Goal: Task Accomplishment & Management: Use online tool/utility

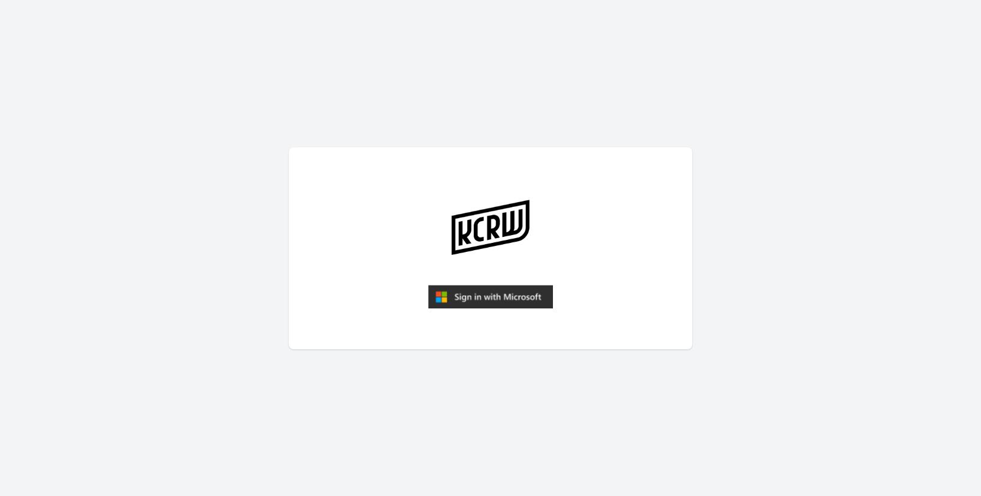
click at [511, 290] on img "submit" at bounding box center [490, 297] width 125 height 24
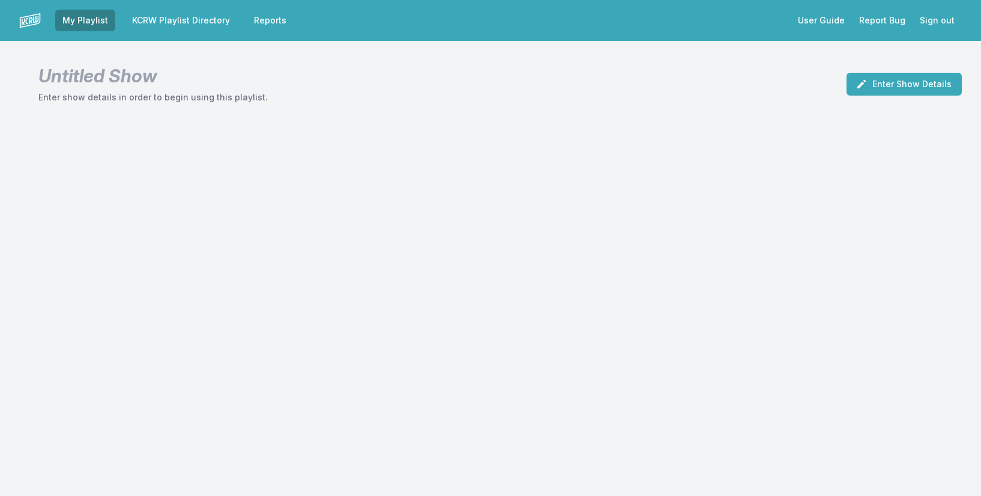
click at [189, 25] on link "KCRW Playlist Directory" at bounding box center [181, 21] width 112 height 22
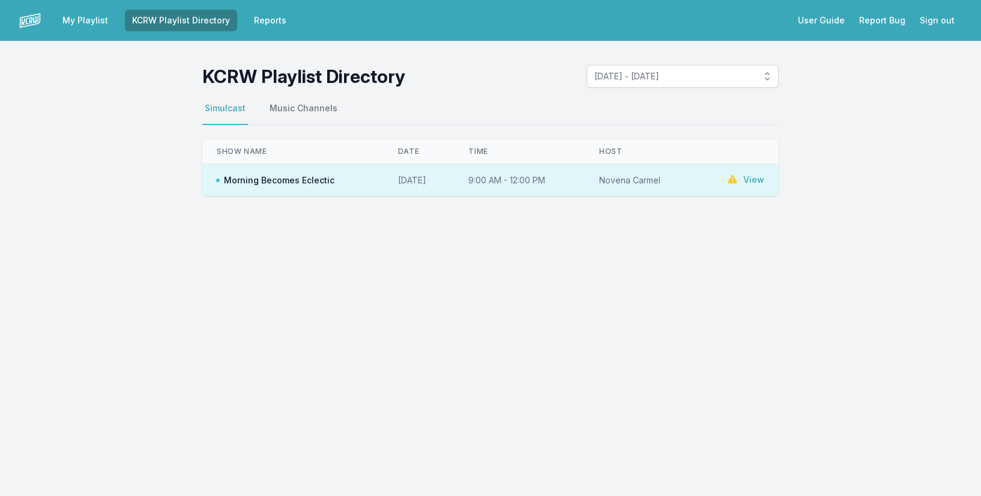
click at [746, 177] on link "View" at bounding box center [754, 180] width 21 height 12
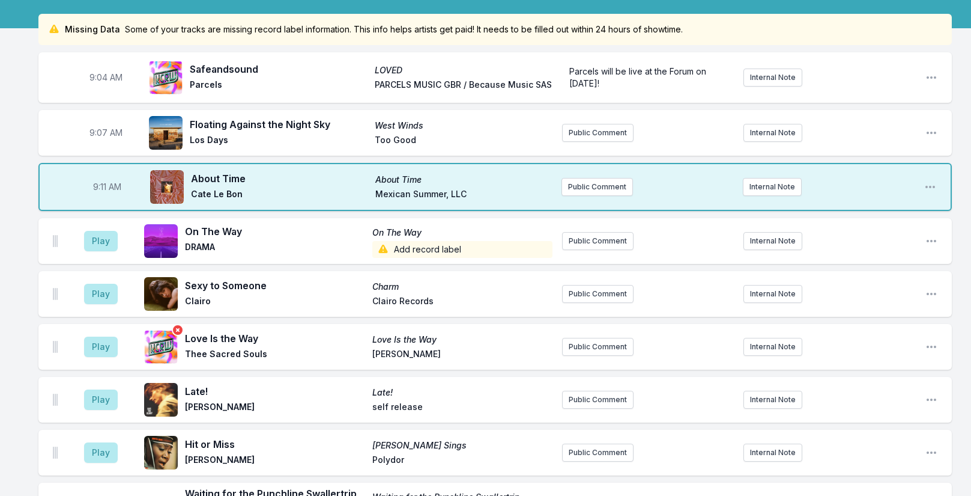
scroll to position [120, 0]
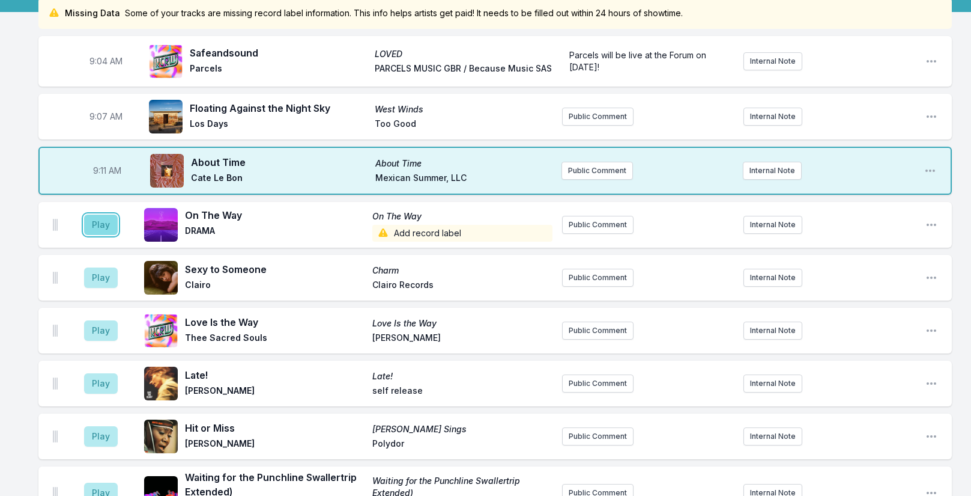
click at [98, 224] on button "Play" at bounding box center [101, 224] width 34 height 20
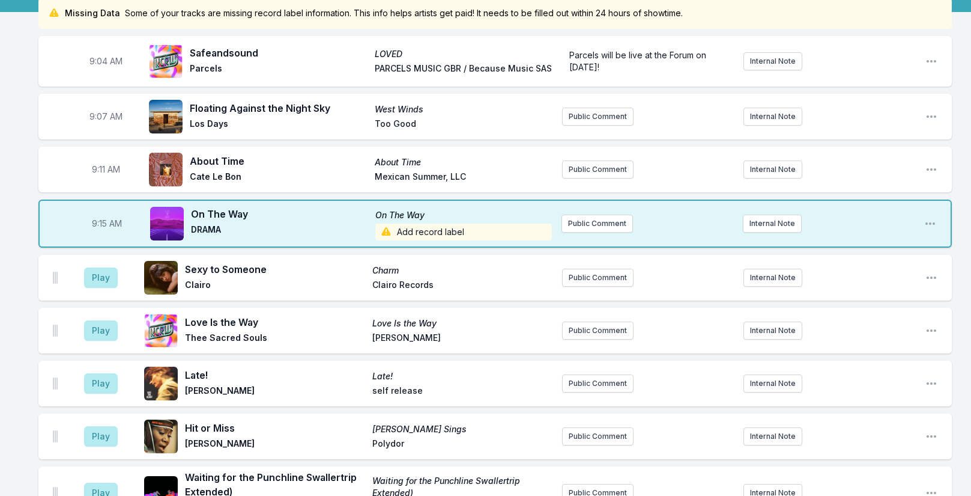
click at [425, 231] on span "Add record label" at bounding box center [463, 231] width 177 height 17
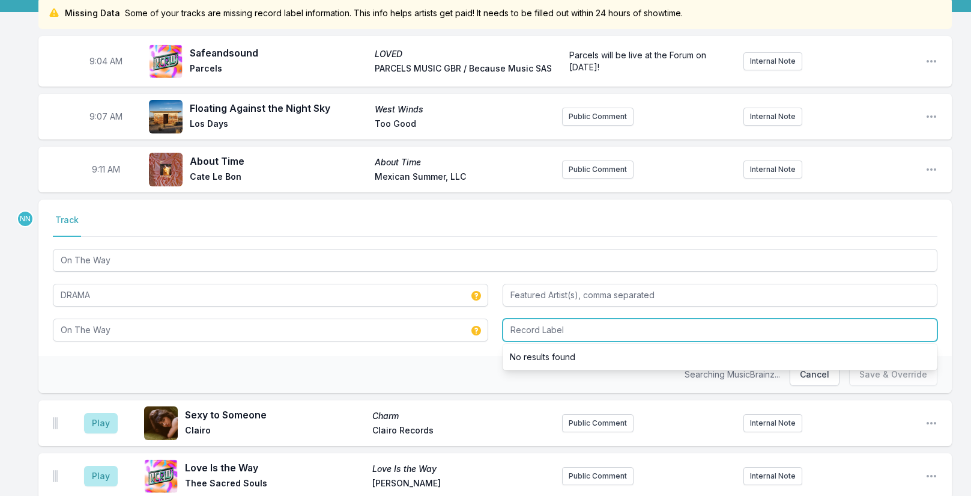
click at [534, 327] on input "Record Label" at bounding box center [720, 329] width 435 height 23
type input "Self Release"
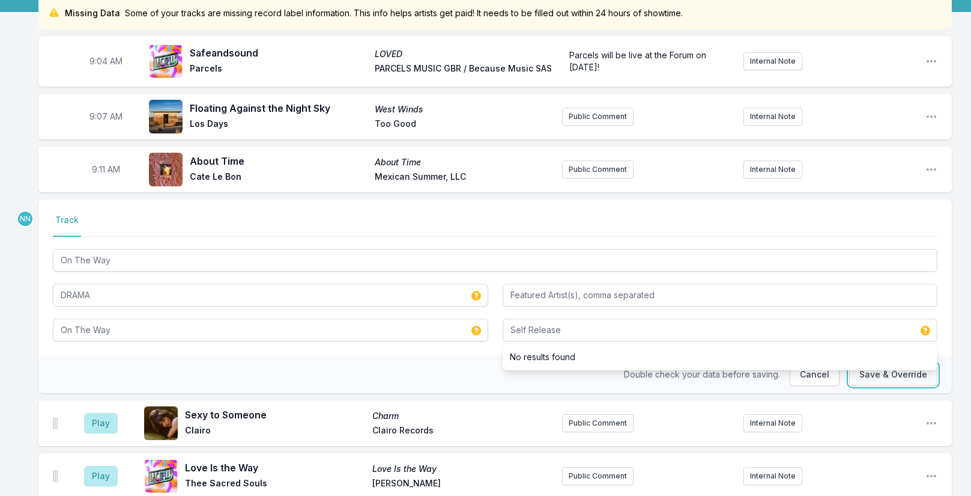
click at [878, 376] on button "Save & Override" at bounding box center [893, 374] width 88 height 23
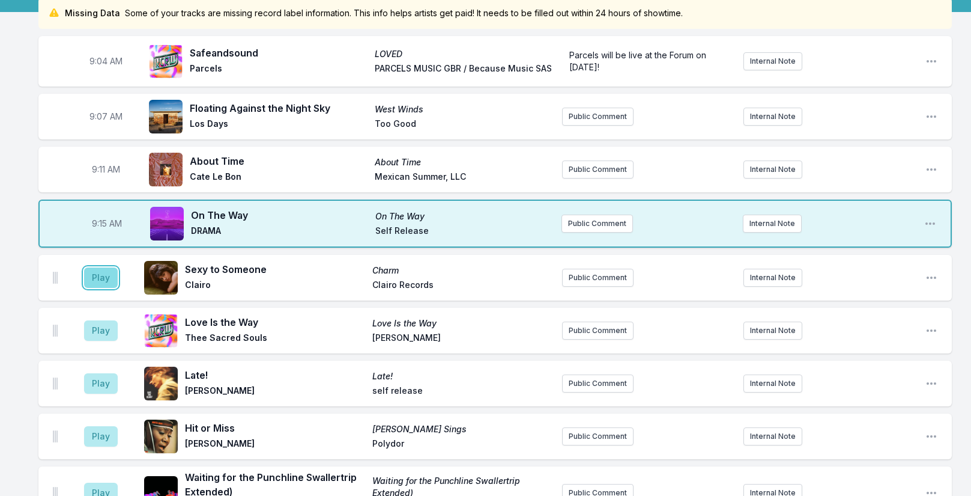
click at [103, 283] on button "Play" at bounding box center [101, 277] width 34 height 20
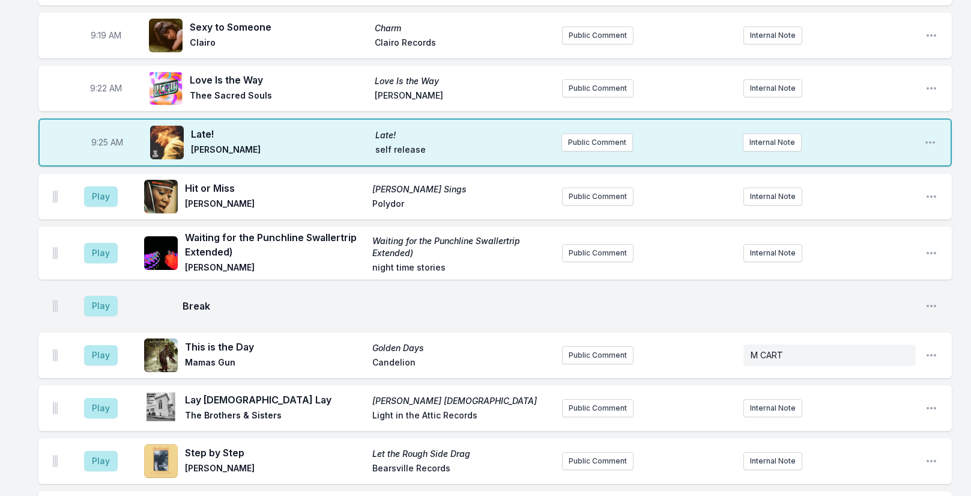
scroll to position [360, 0]
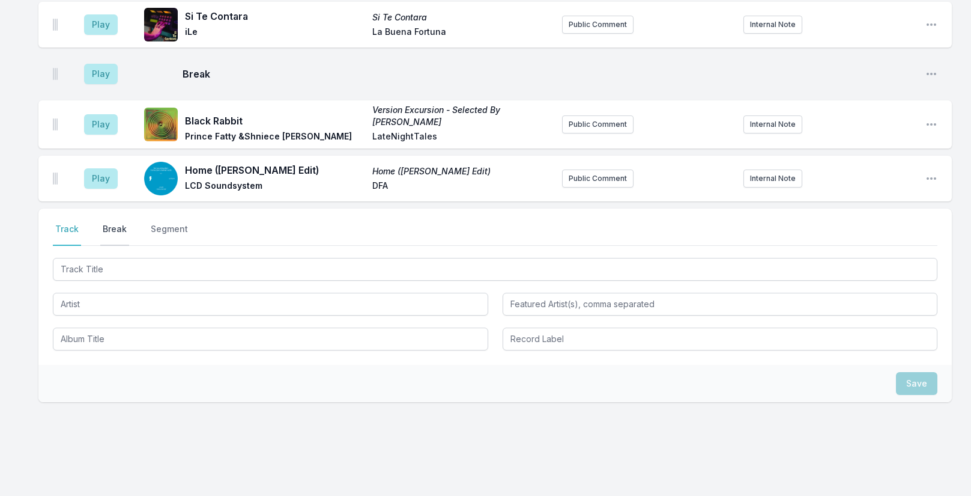
click at [113, 223] on button "Break" at bounding box center [114, 234] width 29 height 23
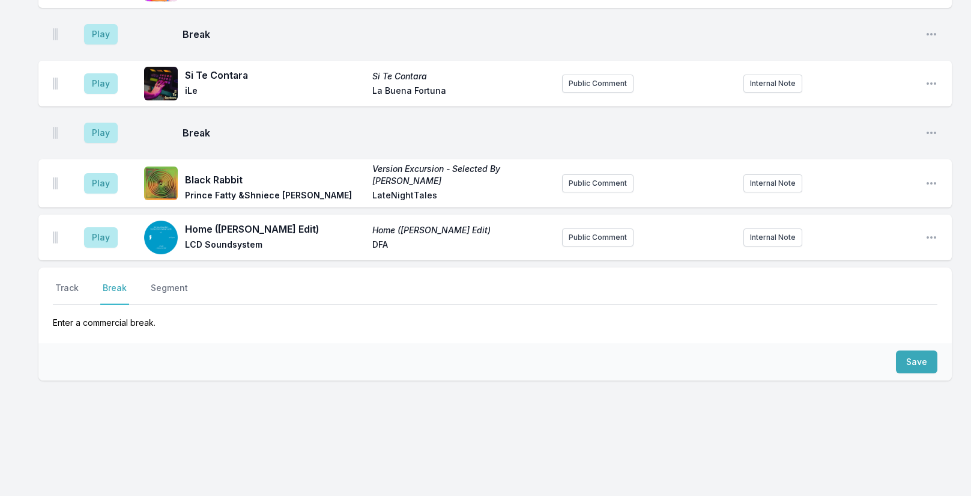
scroll to position [3661, 0]
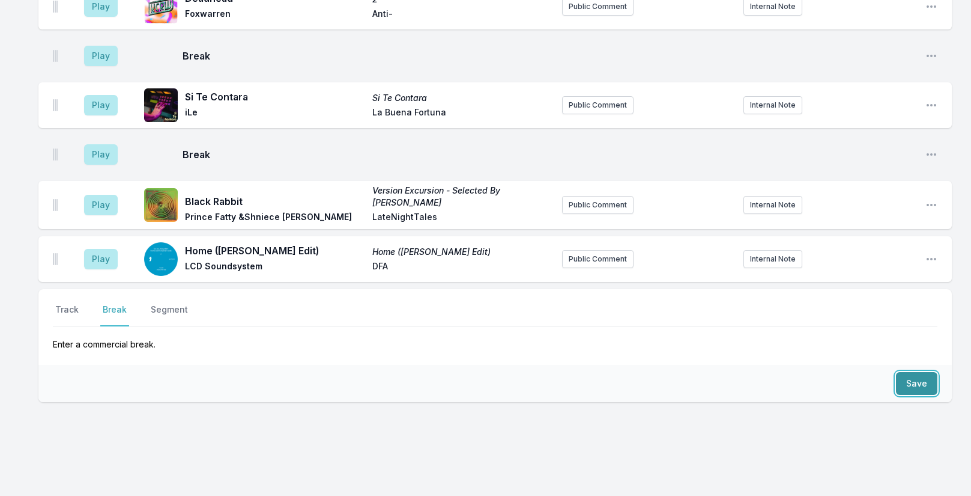
click at [903, 372] on button "Save" at bounding box center [916, 383] width 41 height 23
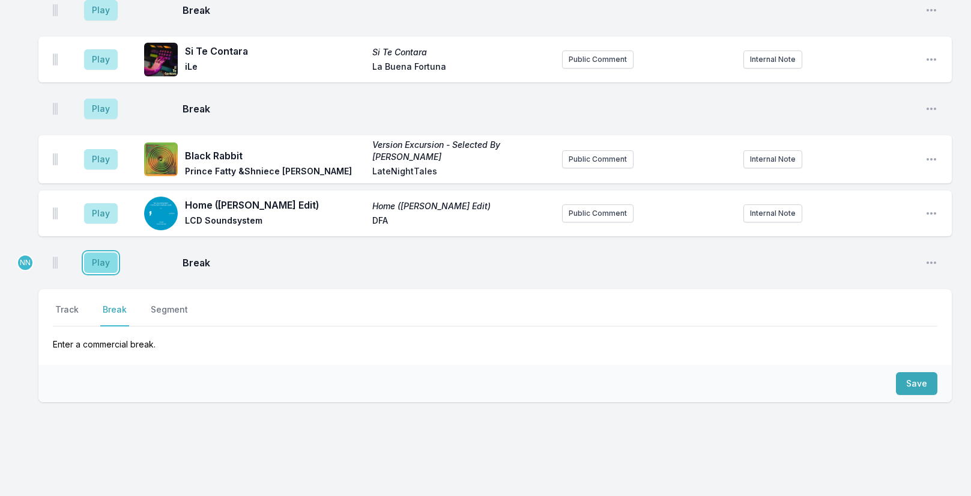
click at [100, 252] on button "Play" at bounding box center [101, 262] width 34 height 20
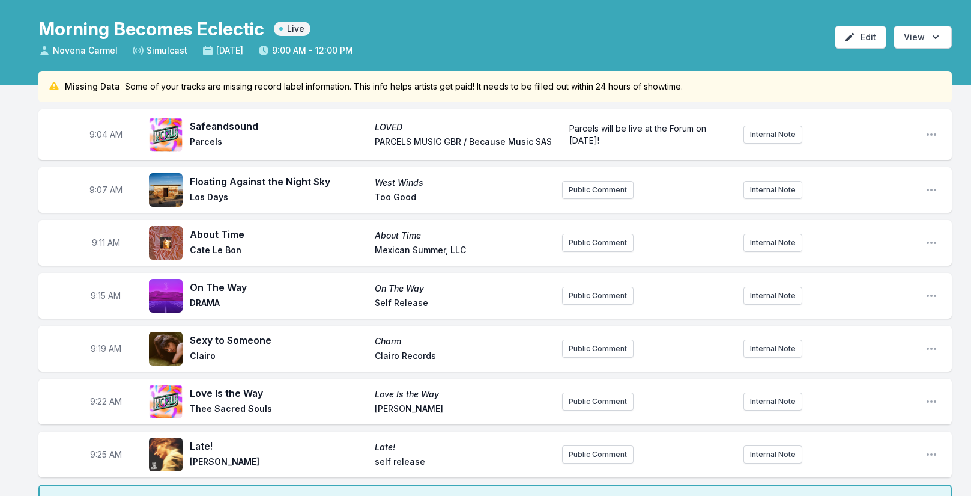
scroll to position [343, 0]
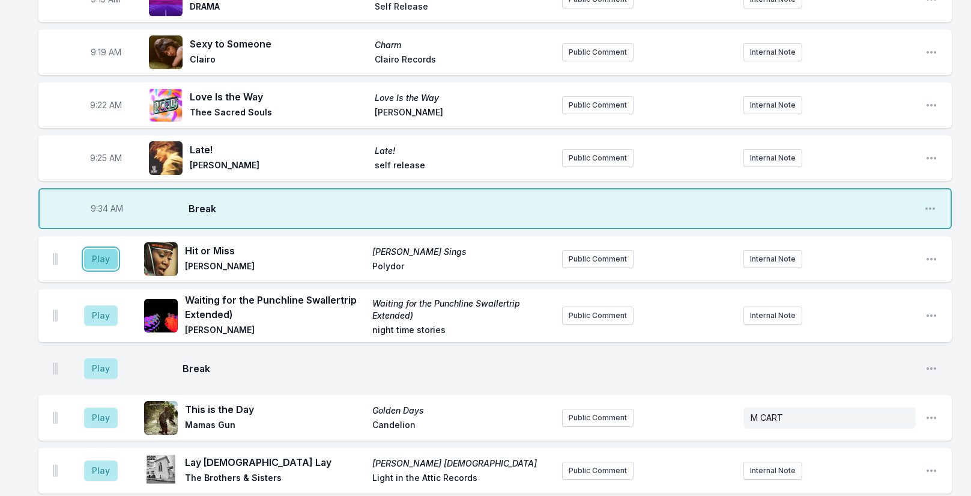
click at [103, 264] on button "Play" at bounding box center [101, 259] width 34 height 20
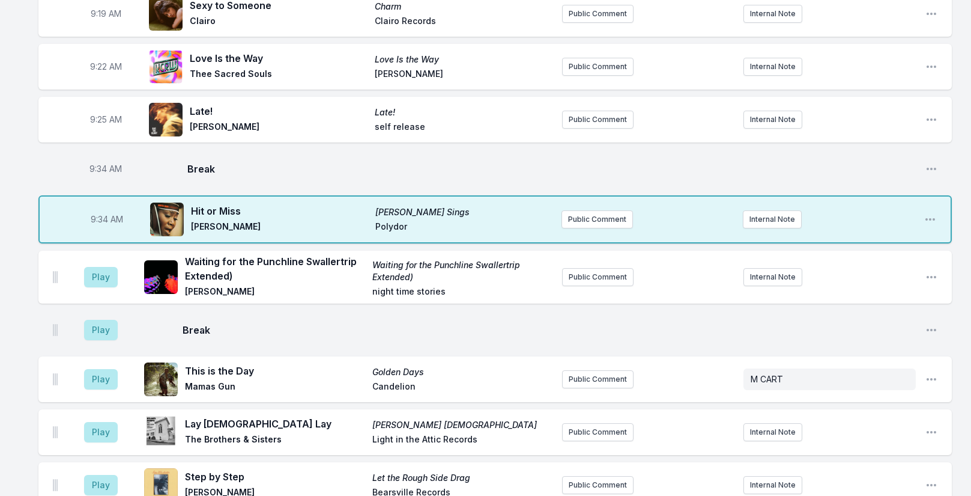
scroll to position [403, 0]
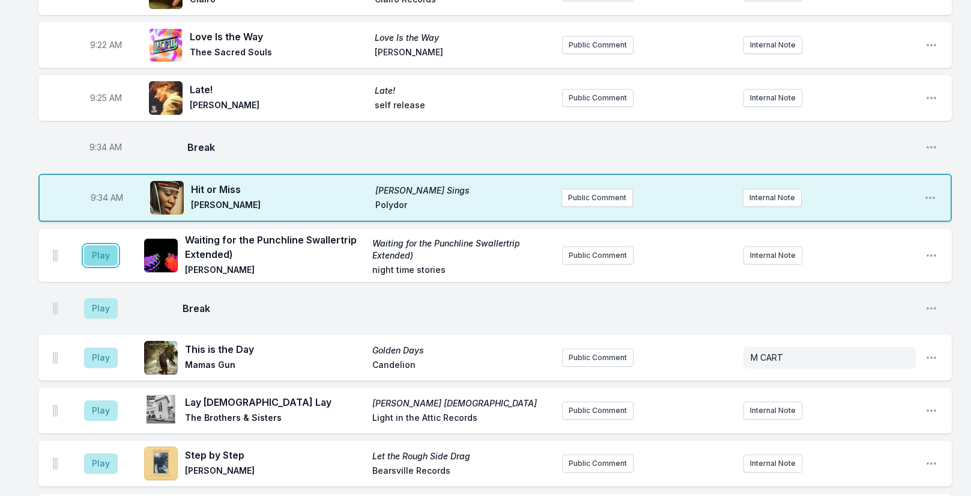
click at [99, 257] on button "Play" at bounding box center [101, 255] width 34 height 20
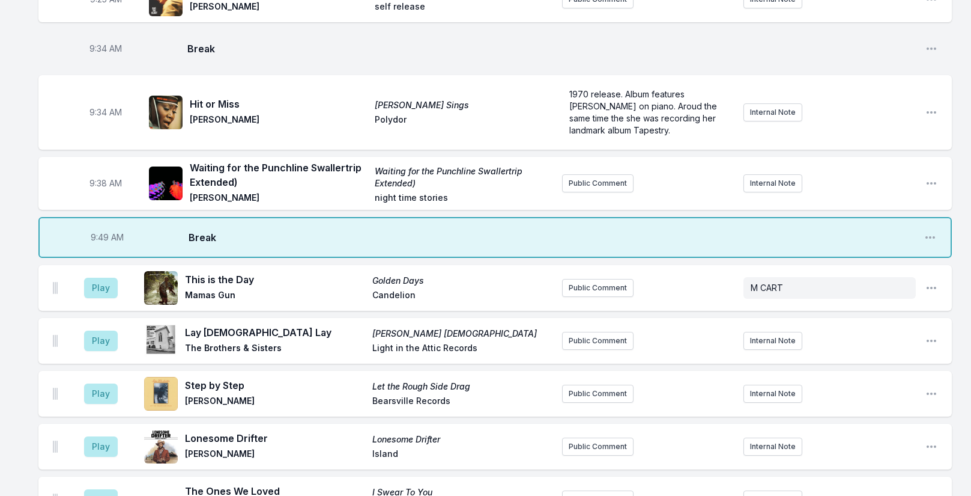
scroll to position [523, 0]
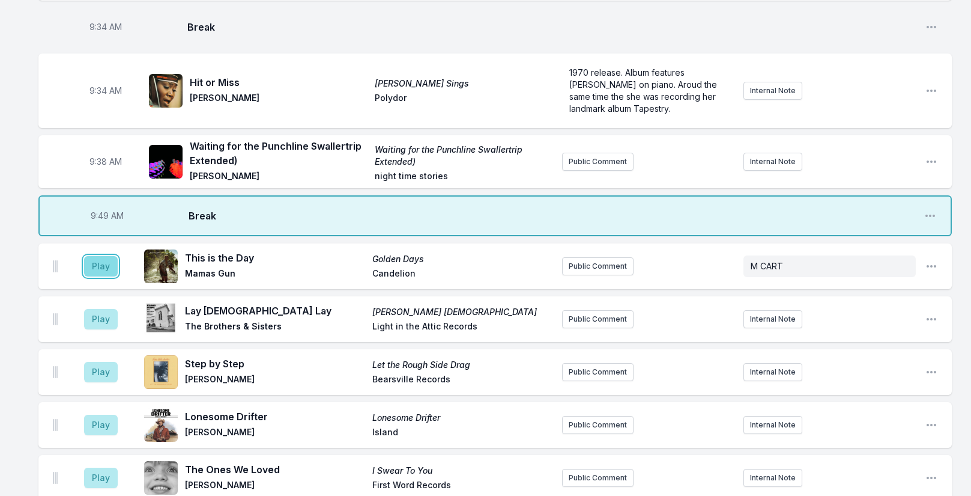
click at [91, 264] on button "Play" at bounding box center [101, 266] width 34 height 20
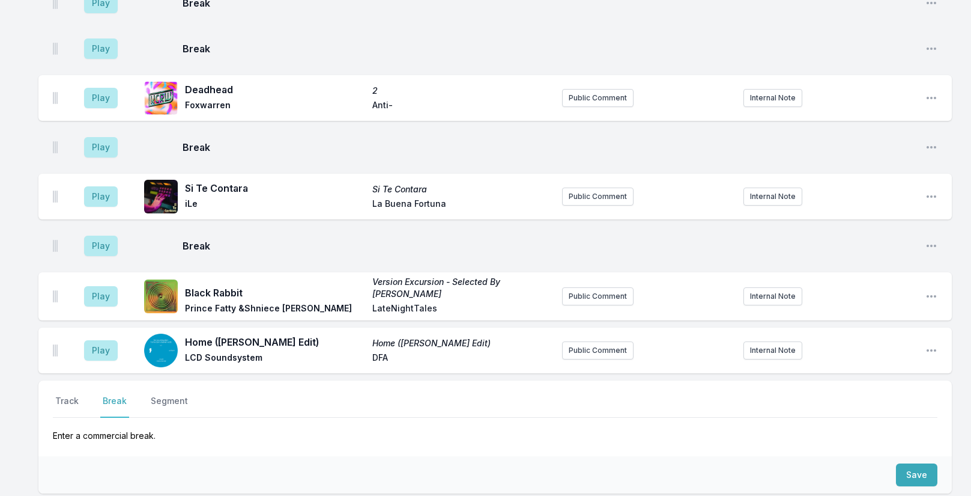
scroll to position [3824, 0]
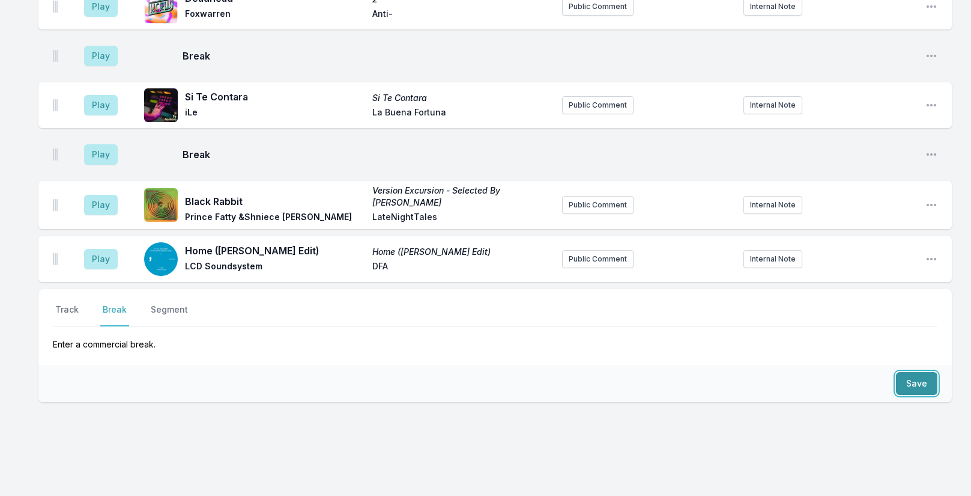
click at [906, 372] on button "Save" at bounding box center [916, 383] width 41 height 23
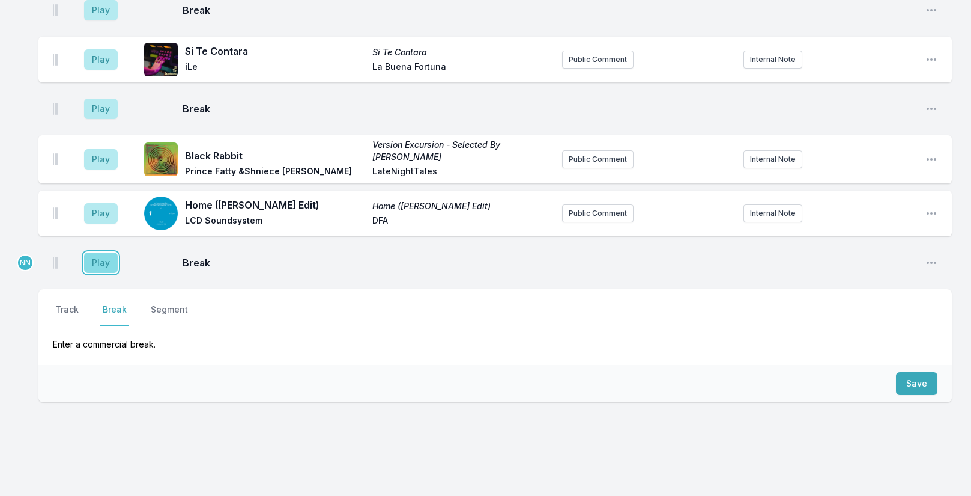
click at [96, 252] on button "Play" at bounding box center [101, 262] width 34 height 20
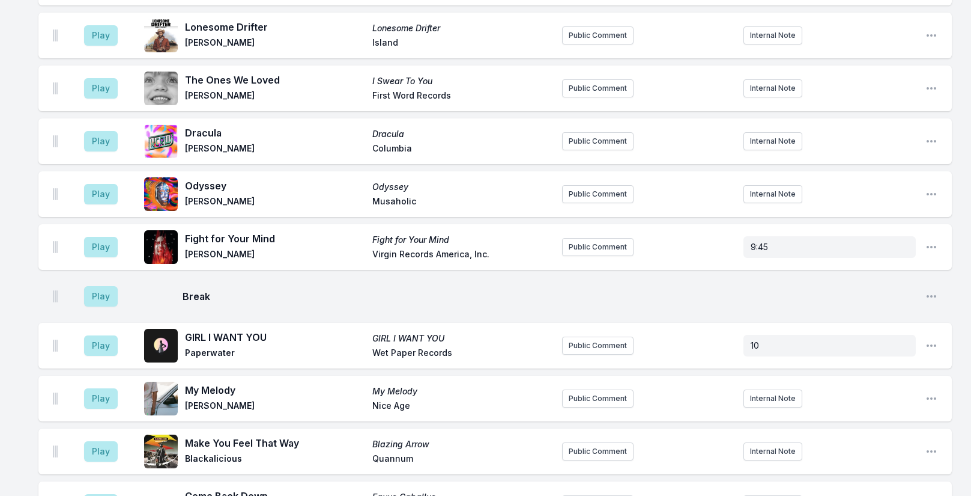
scroll to position [1287, 0]
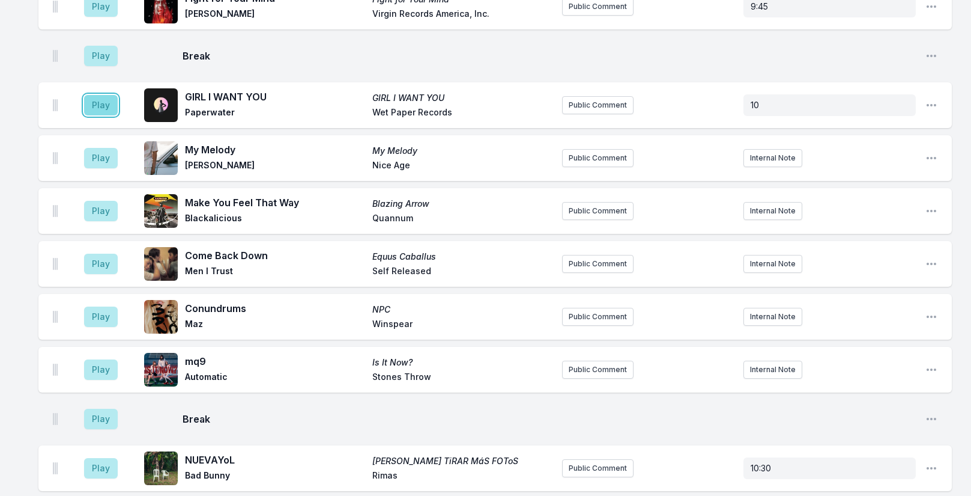
click at [106, 109] on button "Play" at bounding box center [101, 105] width 34 height 20
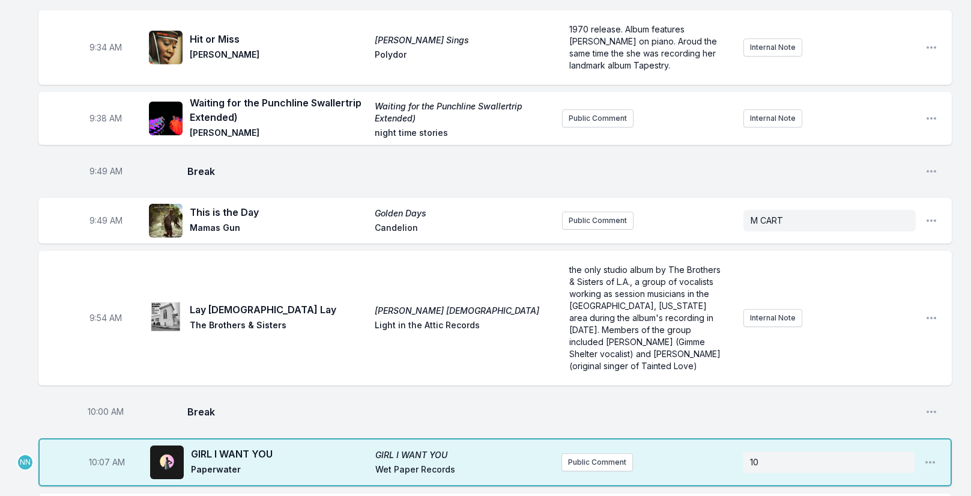
scroll to position [807, 0]
